Goal: Information Seeking & Learning: Learn about a topic

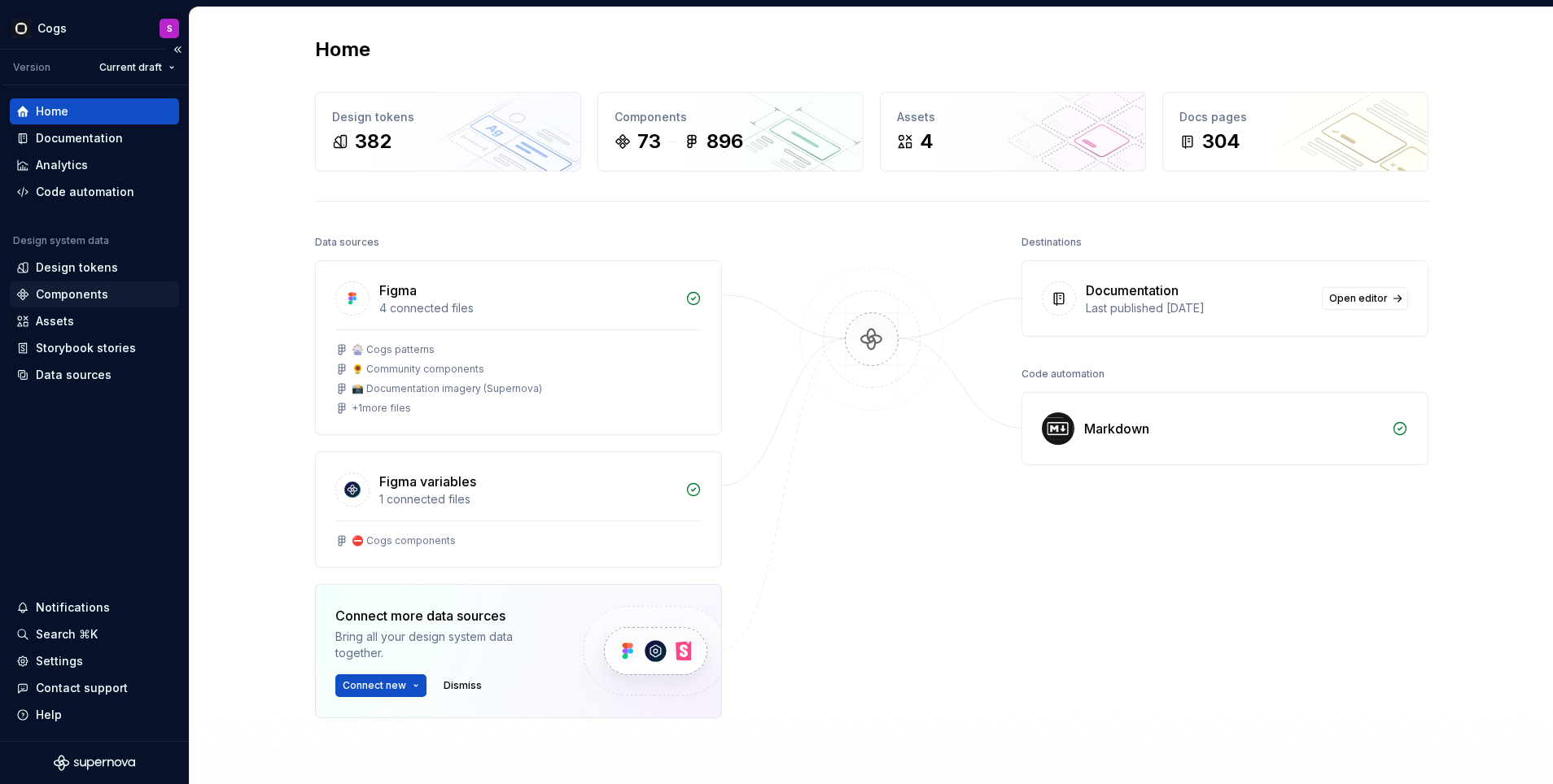
click at [97, 293] on div "Components" at bounding box center [72, 295] width 73 height 16
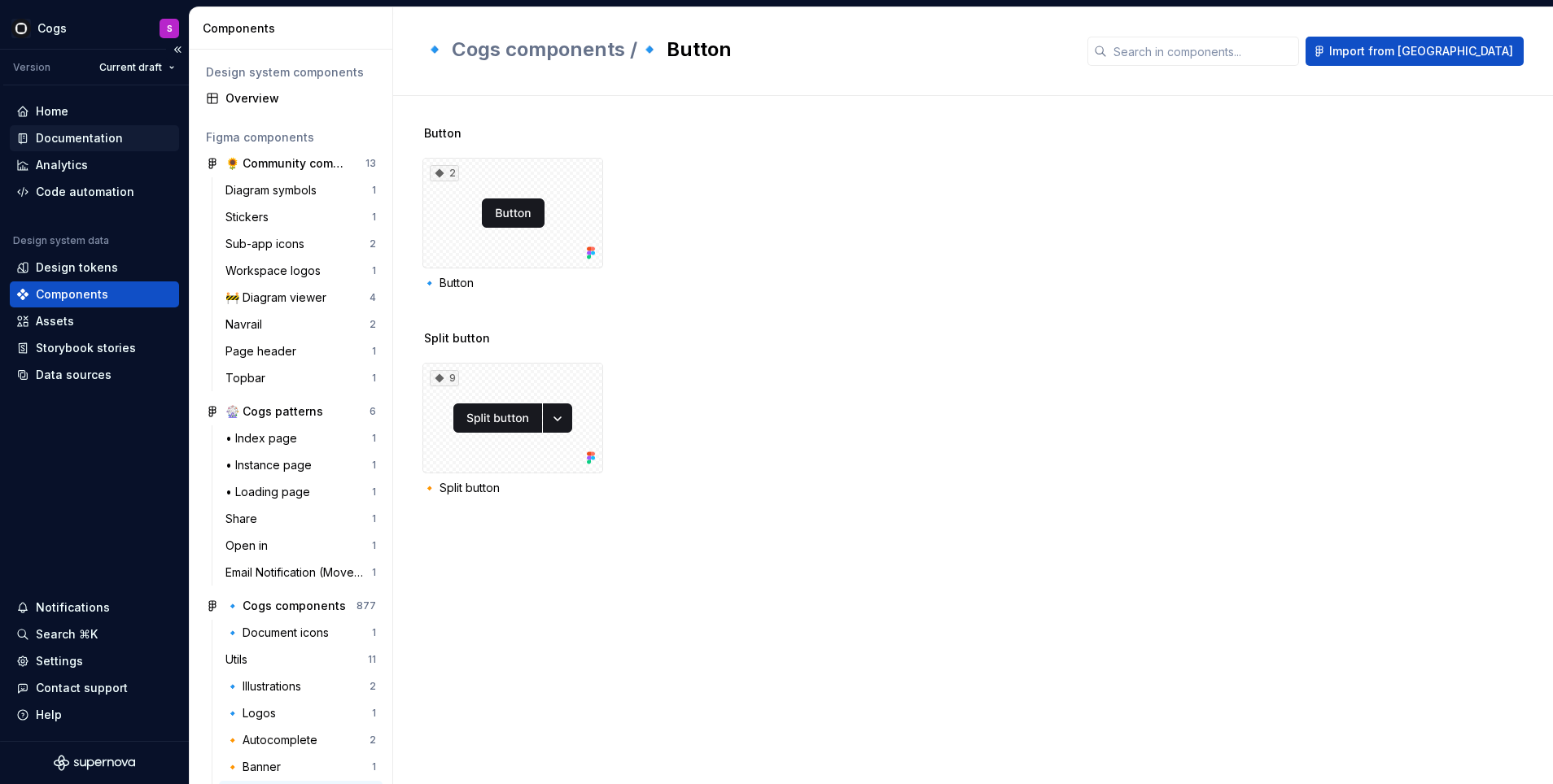
click at [130, 138] on div "Documentation" at bounding box center [94, 138] width 156 height 16
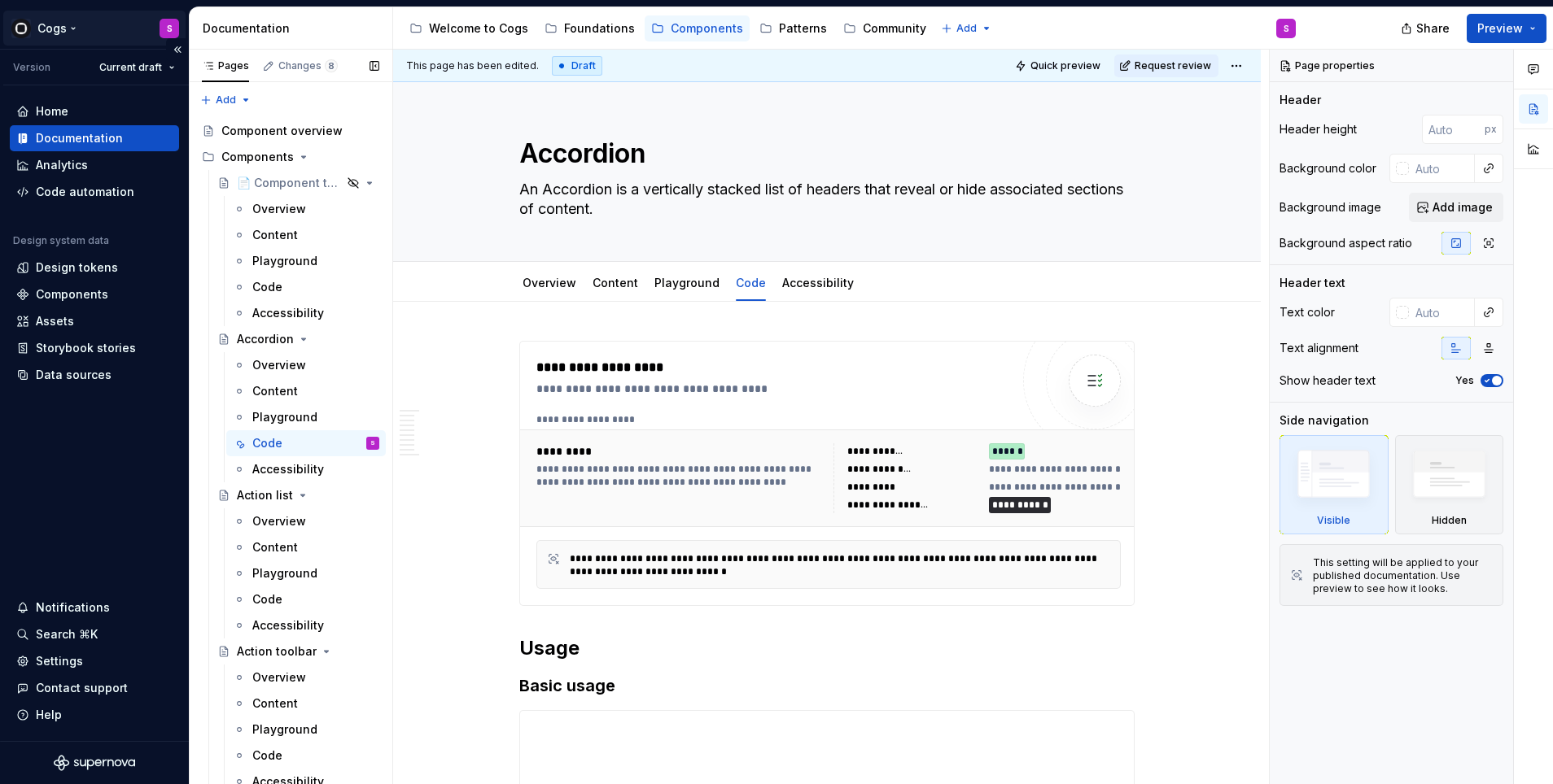
click at [71, 29] on html "Cogs S Version Current draft Home Documentation Analytics Code automation Desig…" at bounding box center [776, 392] width 1553 height 784
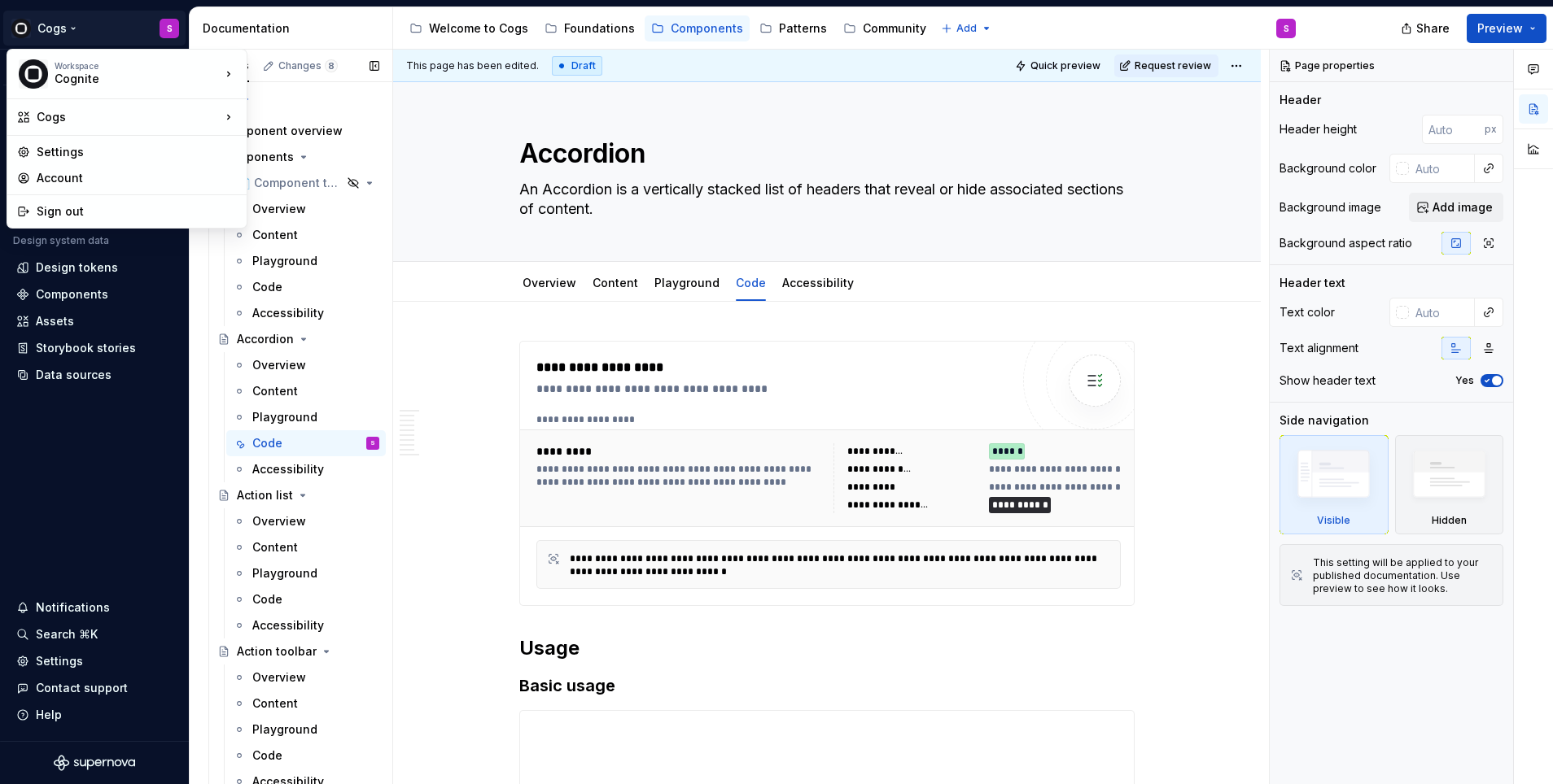
scroll to position [2917, 0]
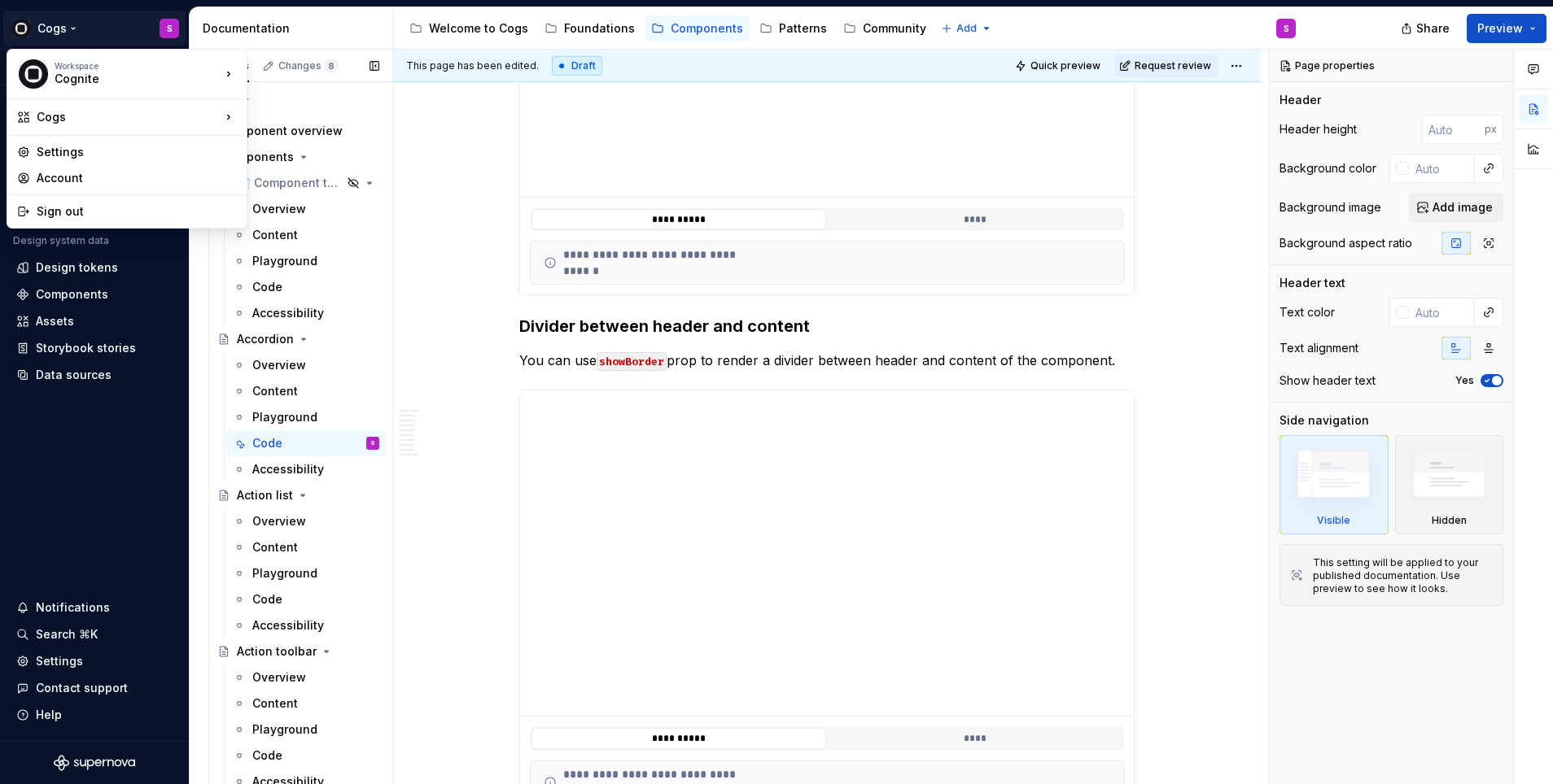
click at [692, 29] on html "Cogs S Version Current draft Home Documentation Analytics Code automation Desig…" at bounding box center [776, 392] width 1553 height 784
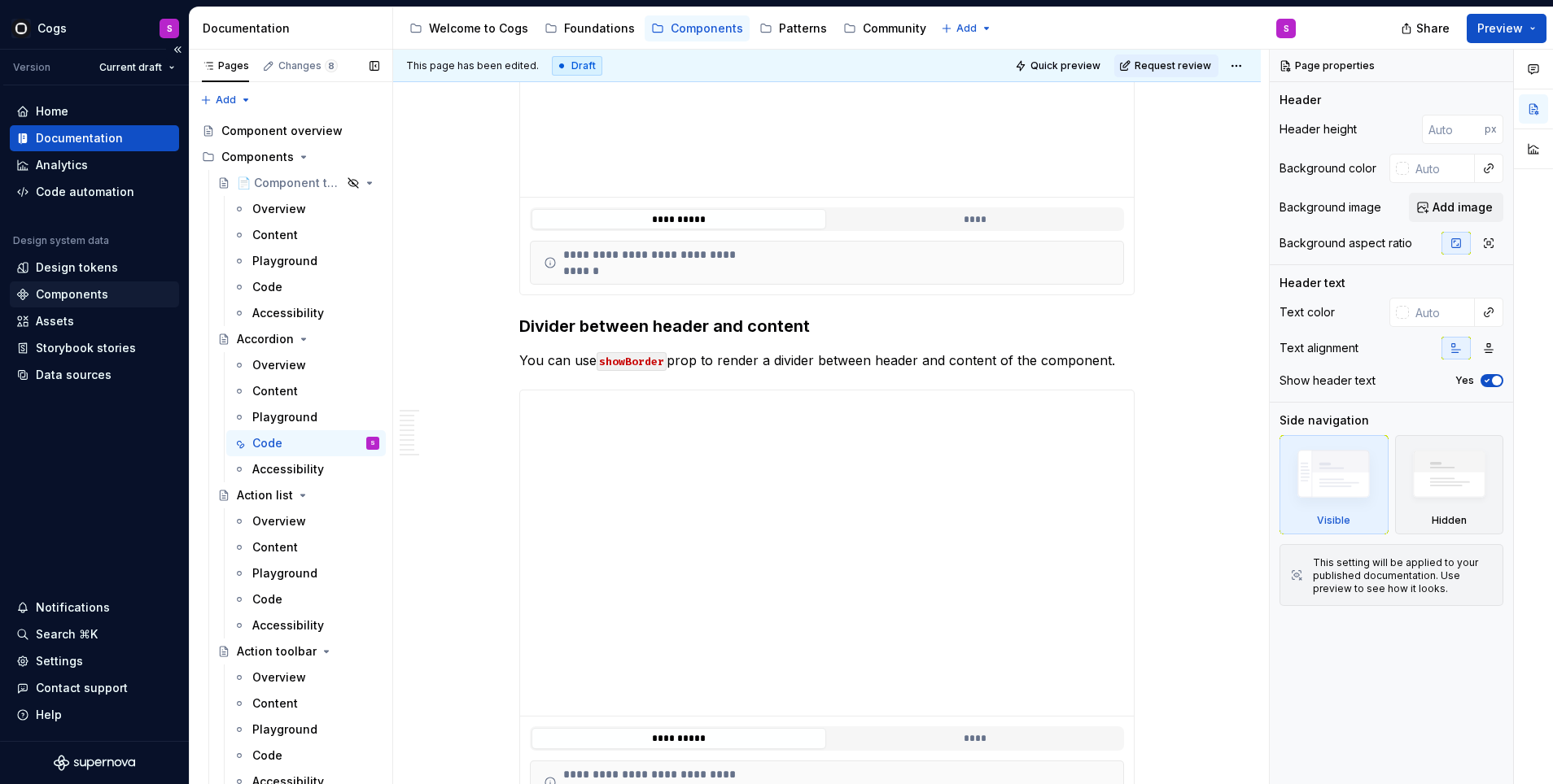
click at [107, 289] on div "Components" at bounding box center [94, 295] width 156 height 16
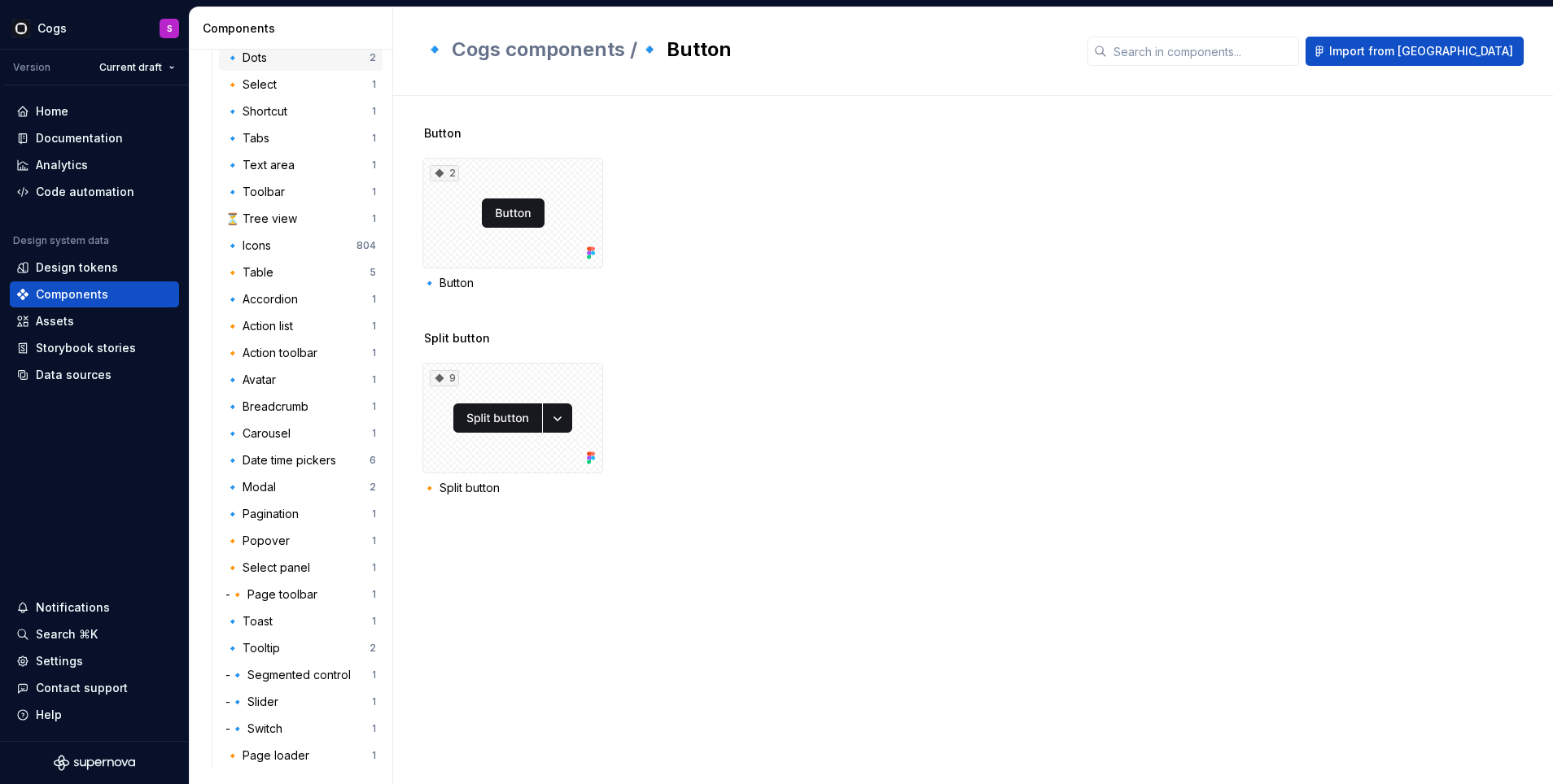
scroll to position [1032, 0]
click at [70, 133] on div "Documentation" at bounding box center [79, 138] width 87 height 16
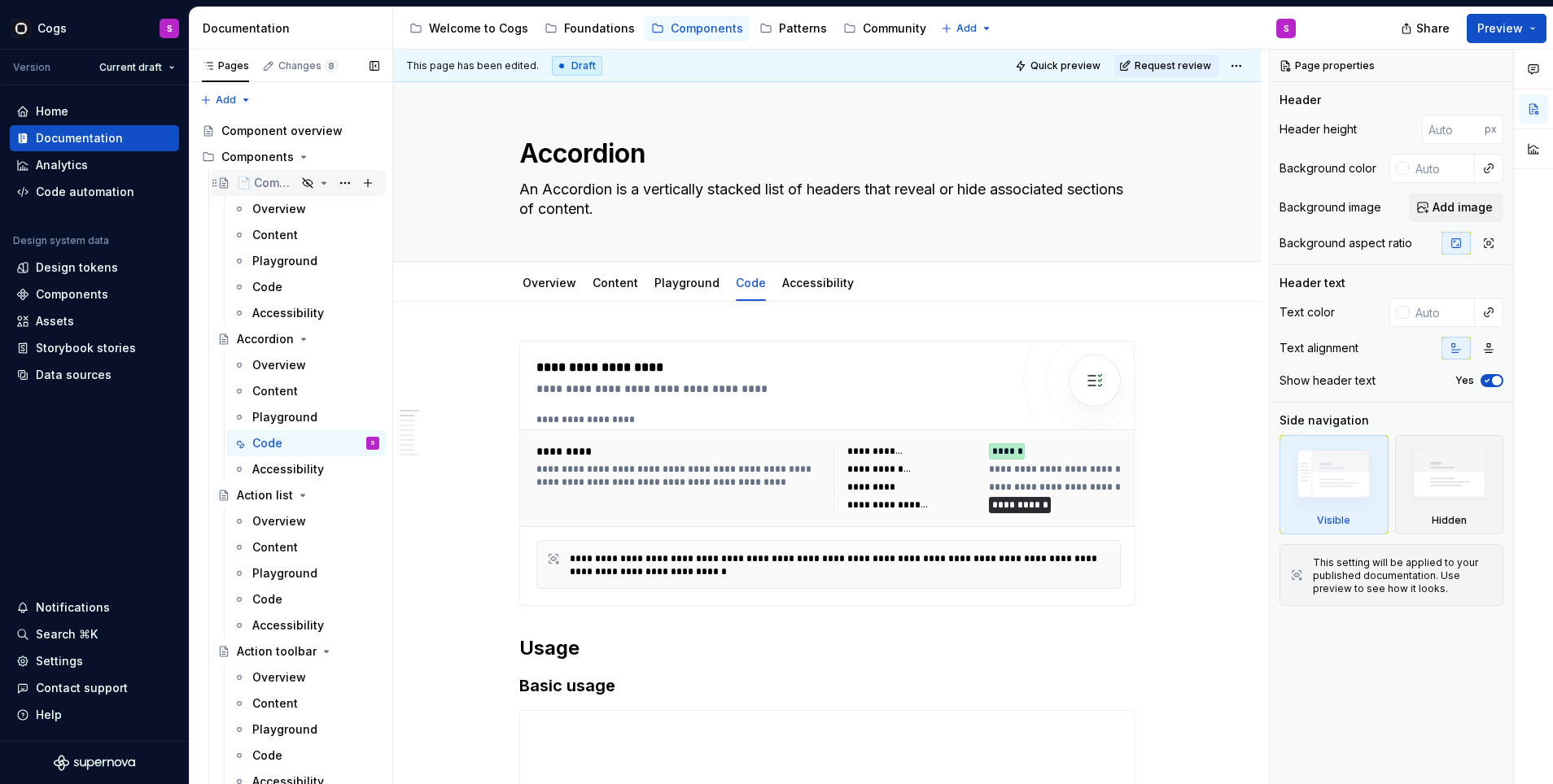
scroll to position [2917, 0]
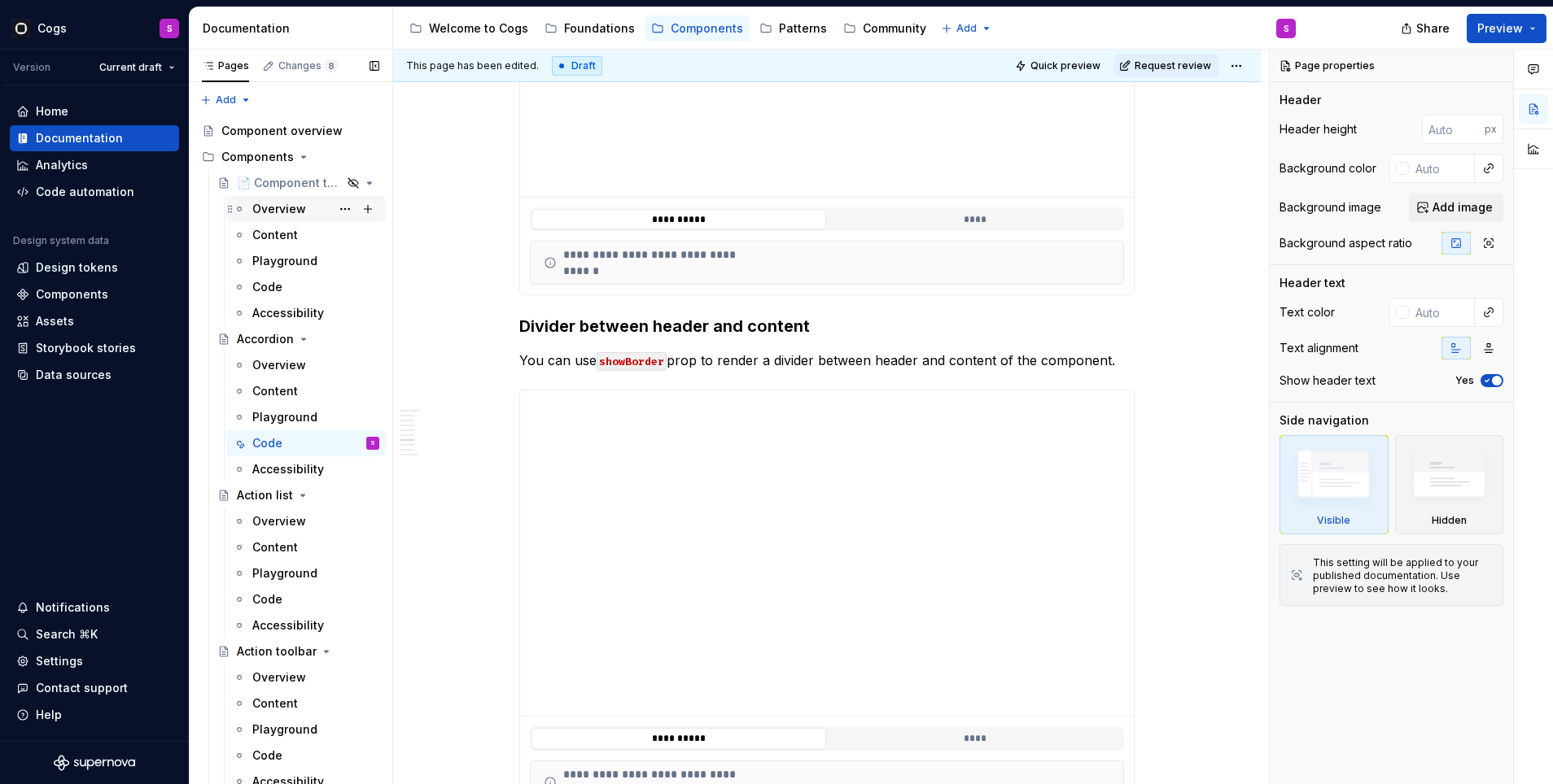
click at [275, 205] on div "Overview" at bounding box center [279, 209] width 54 height 16
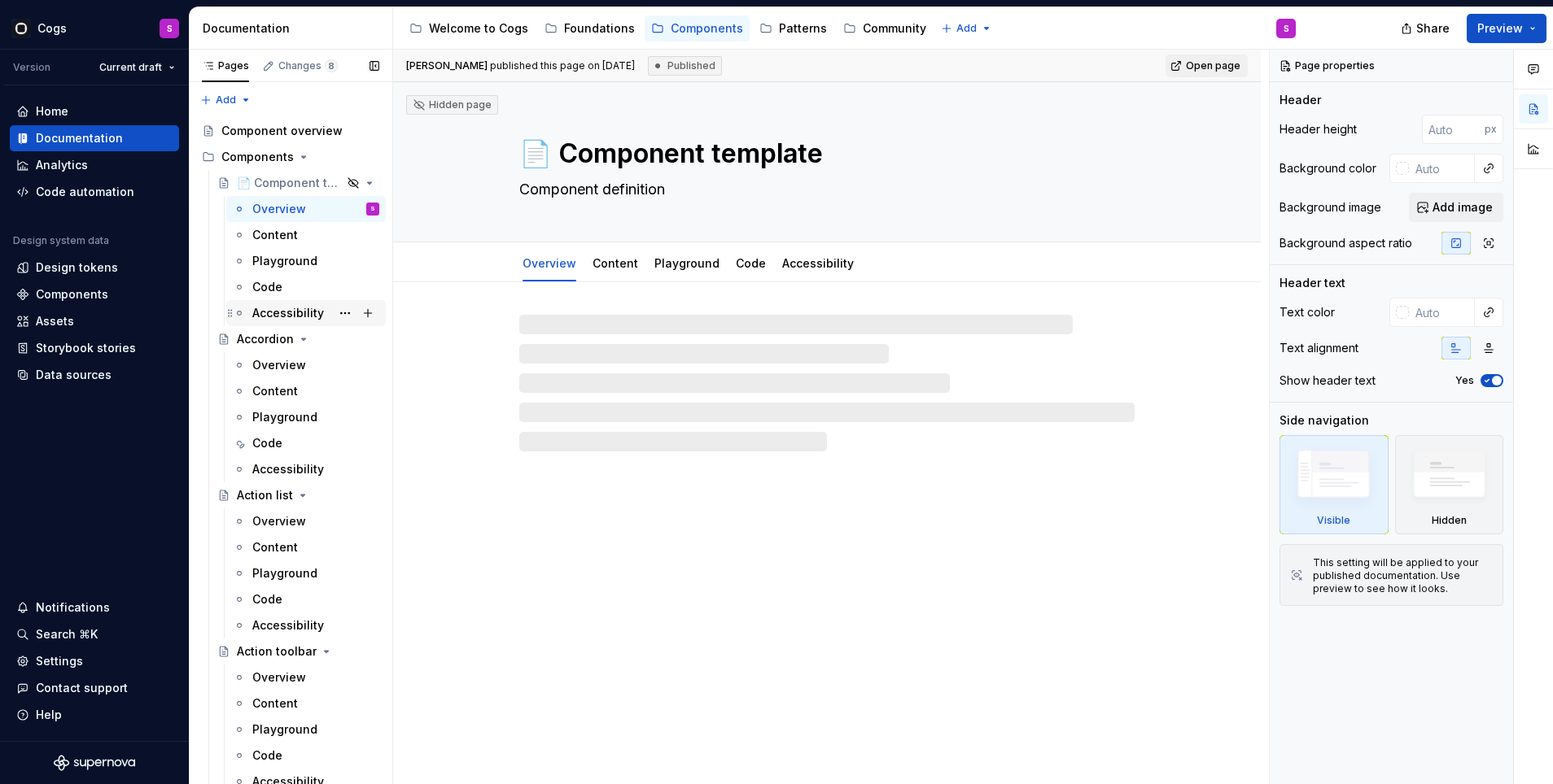
click at [289, 312] on div "Accessibility" at bounding box center [288, 313] width 72 height 16
click at [1207, 66] on span "Open page" at bounding box center [1212, 66] width 55 height 13
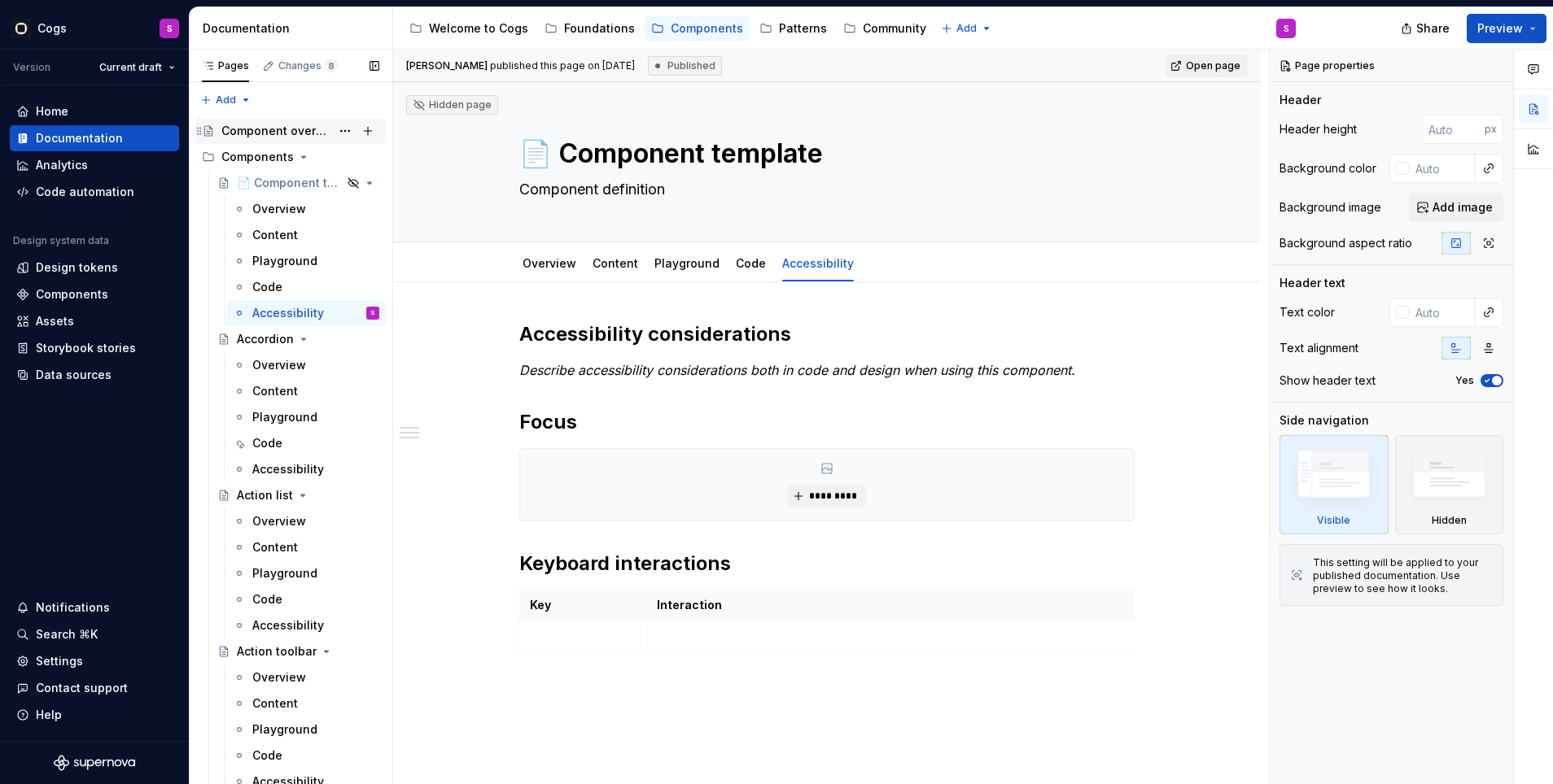
type textarea "*"
click at [81, 113] on div "Home" at bounding box center [94, 111] width 156 height 16
